Goal: Download file/media

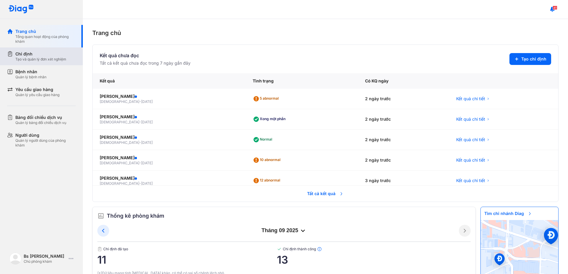
click at [20, 51] on div "Chỉ định" at bounding box center [40, 54] width 51 height 6
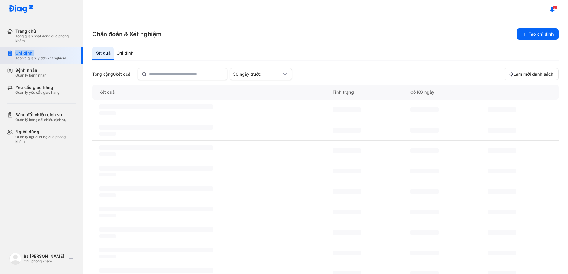
click at [20, 51] on div "Chỉ định" at bounding box center [40, 52] width 51 height 5
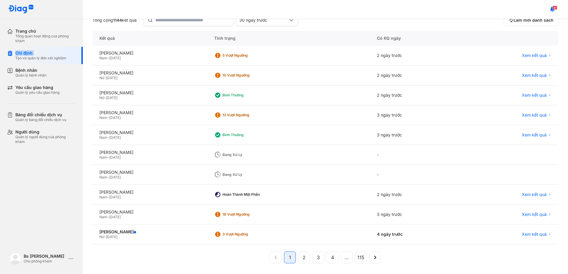
scroll to position [55, 0]
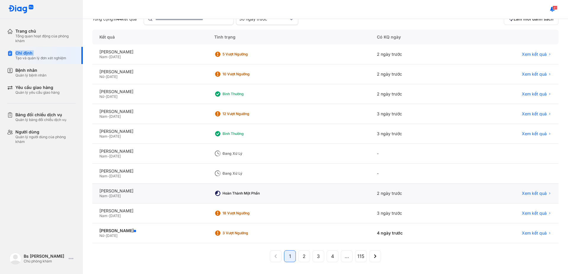
click at [256, 195] on div "Hoàn thành một phần" at bounding box center [246, 193] width 47 height 5
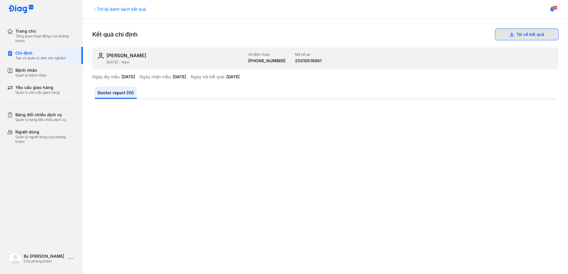
click at [515, 38] on button "Tải về kết quả" at bounding box center [527, 34] width 64 height 12
